Goal: Information Seeking & Learning: Learn about a topic

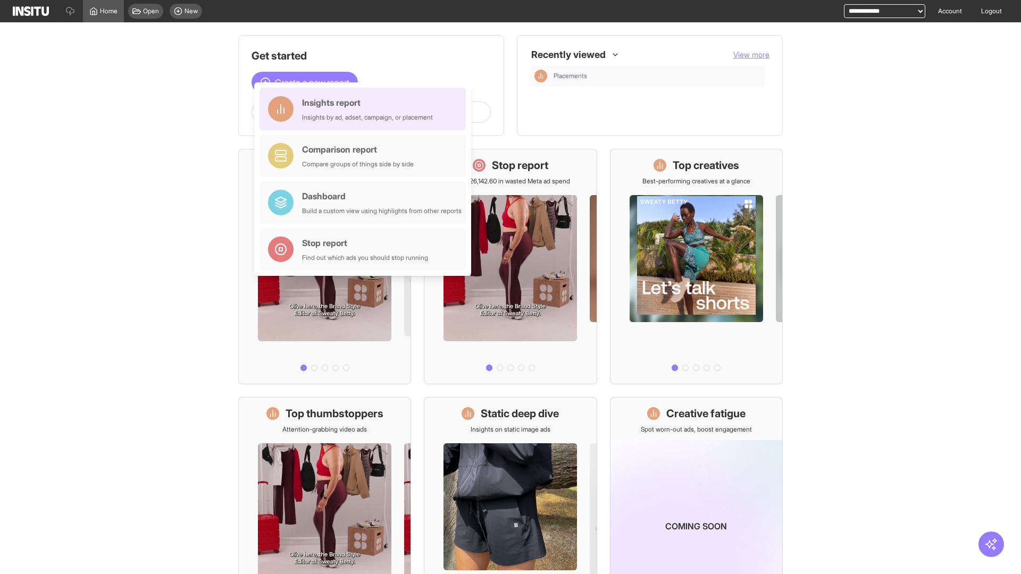
click at [365, 109] on div "Insights report Insights by ad, adset, campaign, or placement" at bounding box center [367, 109] width 131 height 26
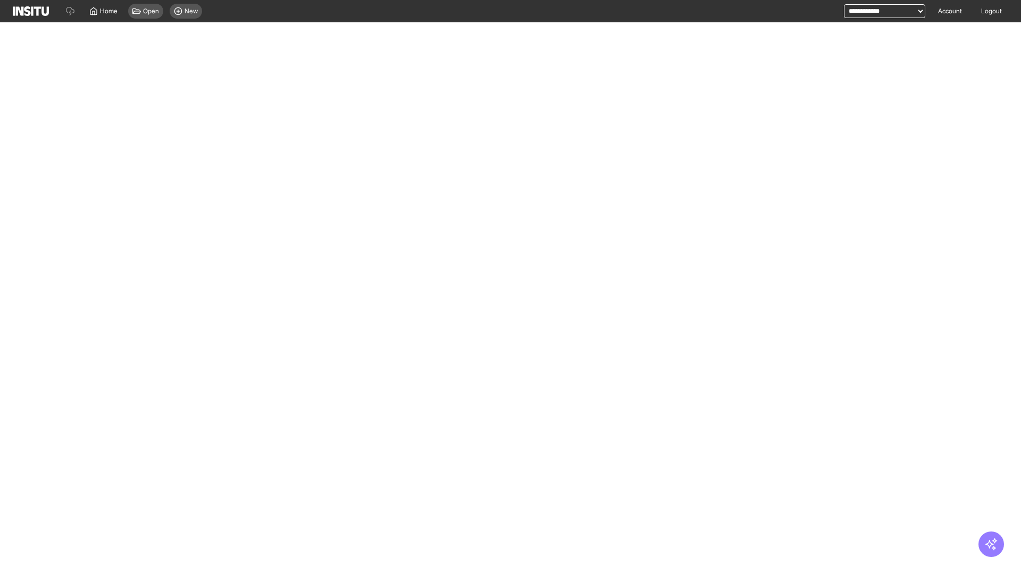
select select "**"
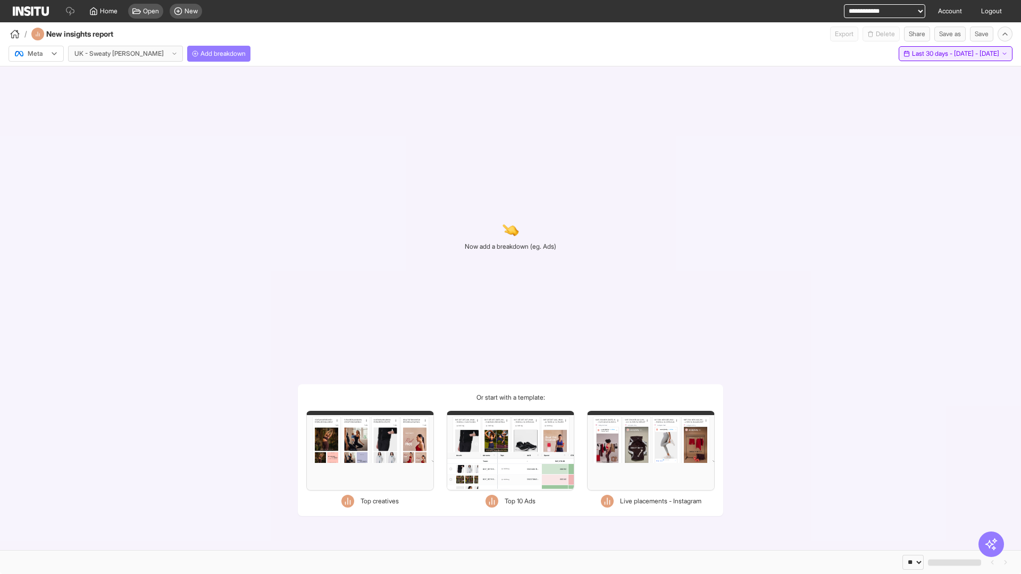
click at [932, 54] on span "Last 30 days - [DATE] - [DATE]" at bounding box center [955, 53] width 87 height 9
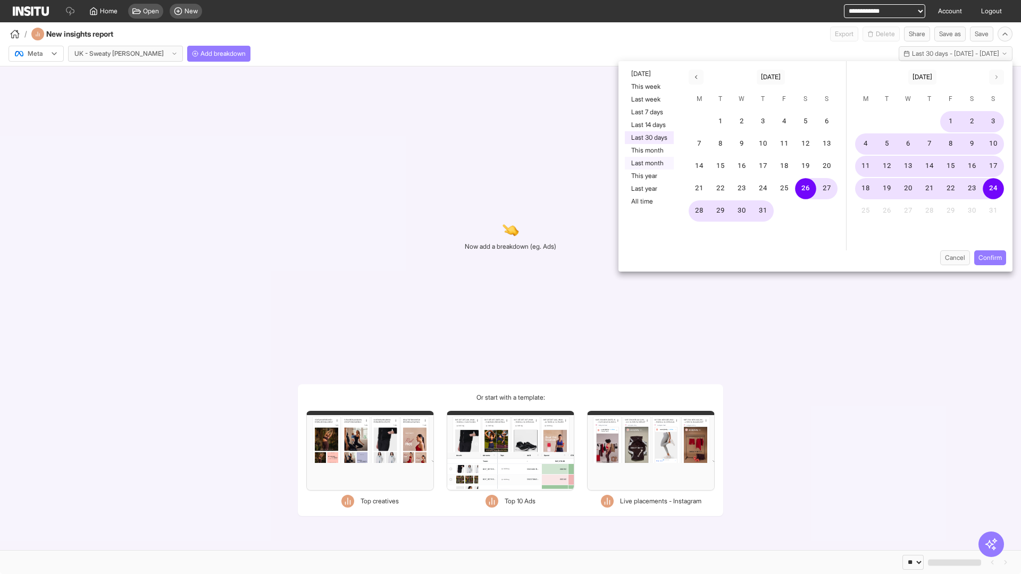
click at [648, 163] on button "Last month" at bounding box center [649, 163] width 49 height 13
